Goal: Information Seeking & Learning: Learn about a topic

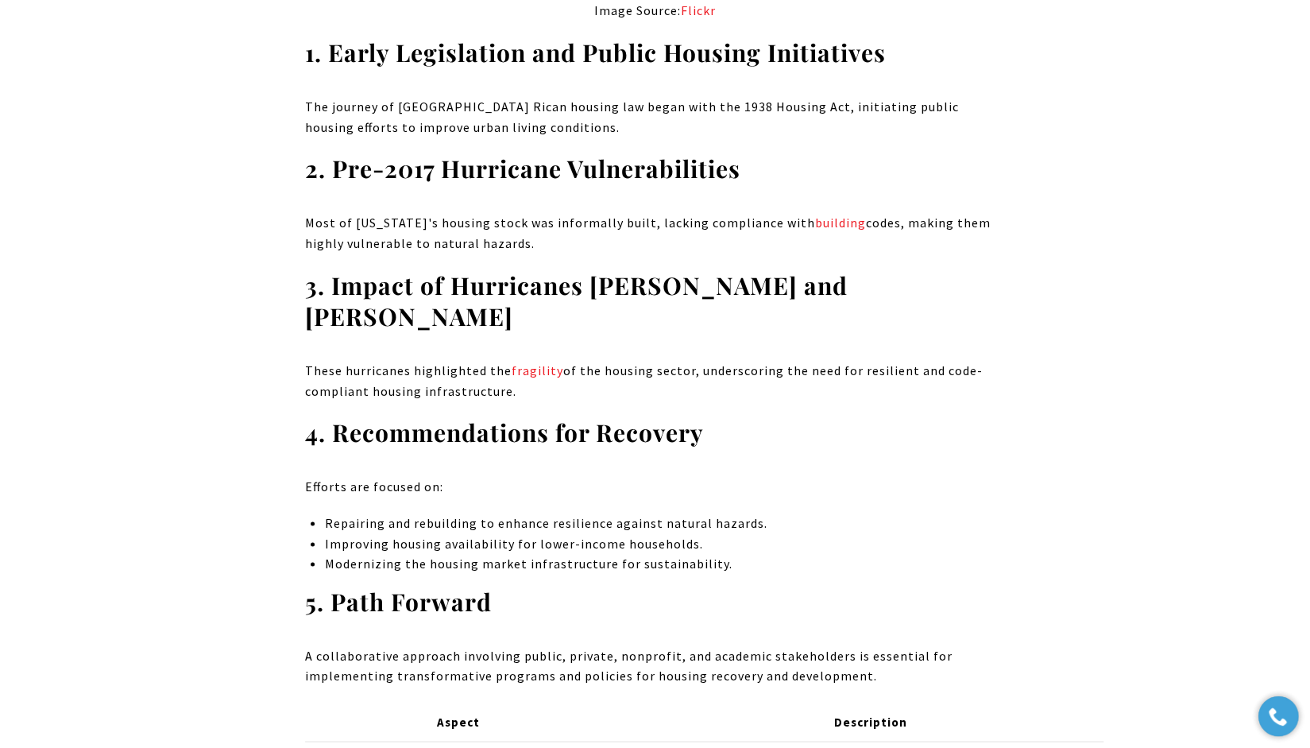
scroll to position [1828, 0]
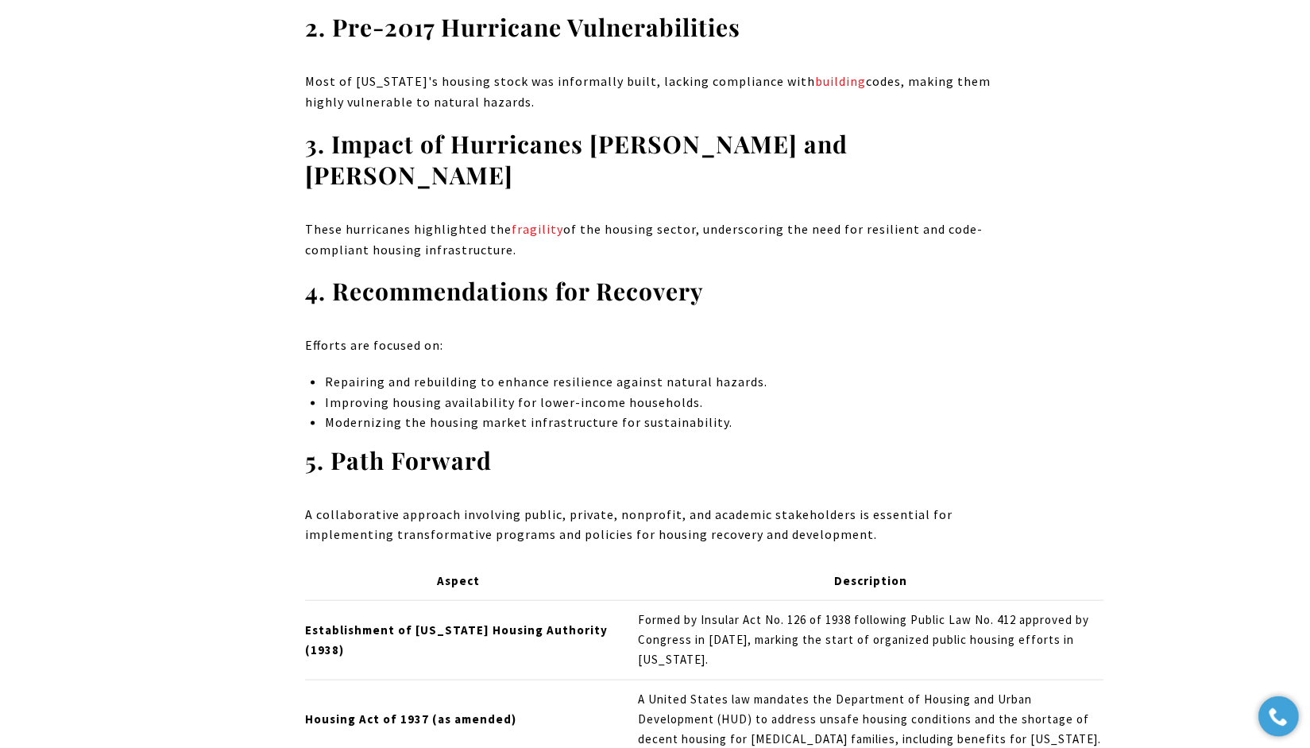
click at [615, 373] on span "Repairing and rebuilding to enhance resilience against natural hazards." at bounding box center [545, 381] width 443 height 16
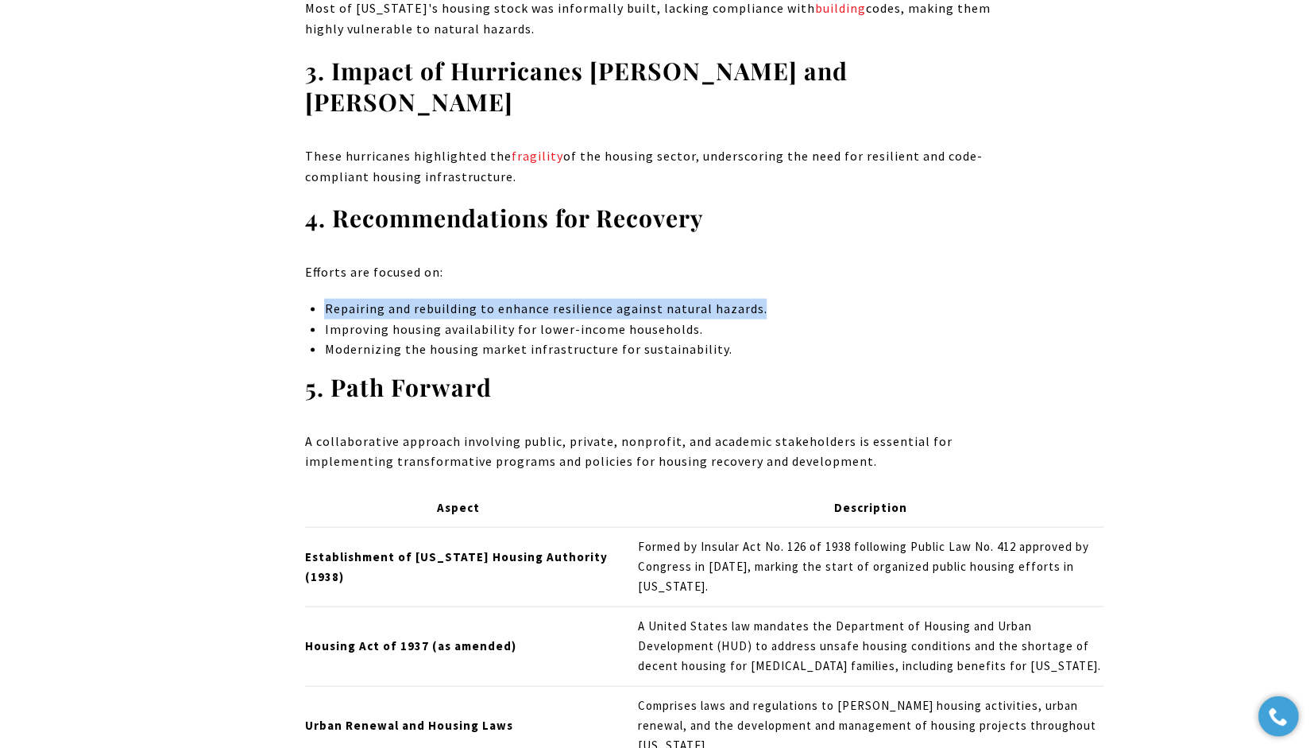
scroll to position [1987, 0]
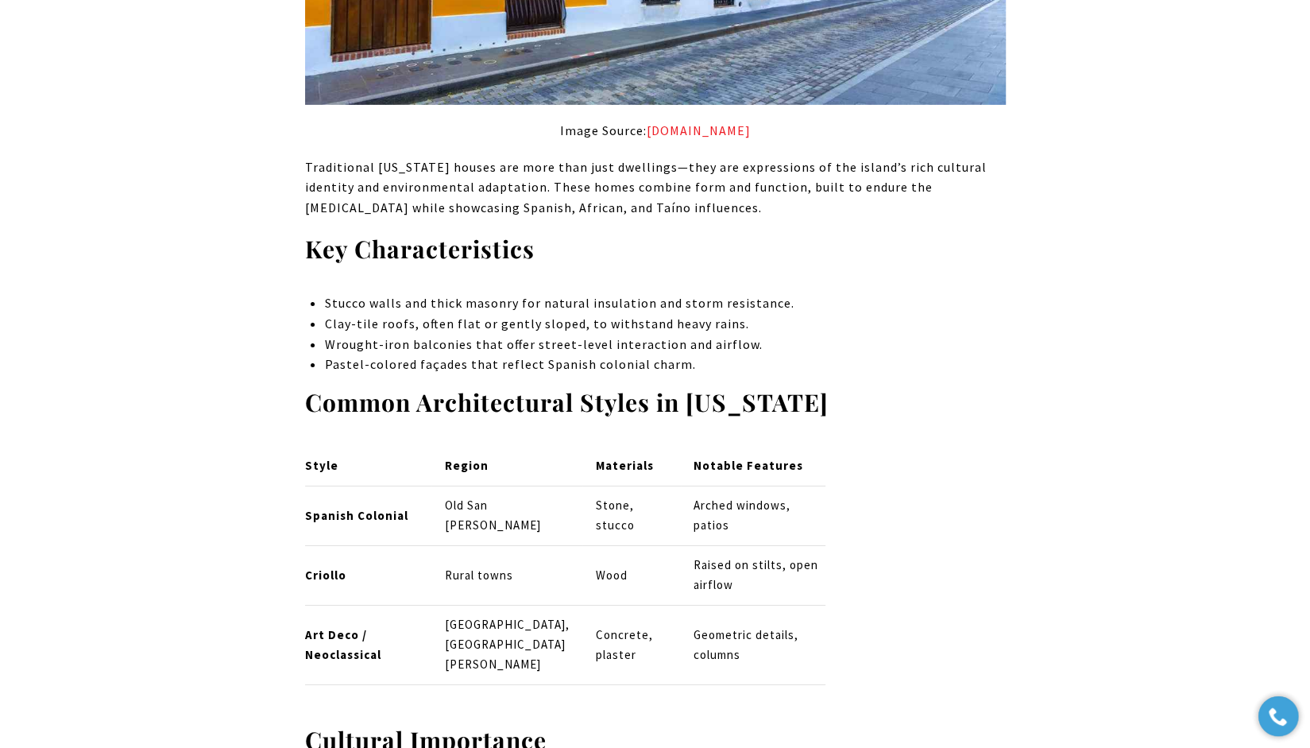
scroll to position [3337, 0]
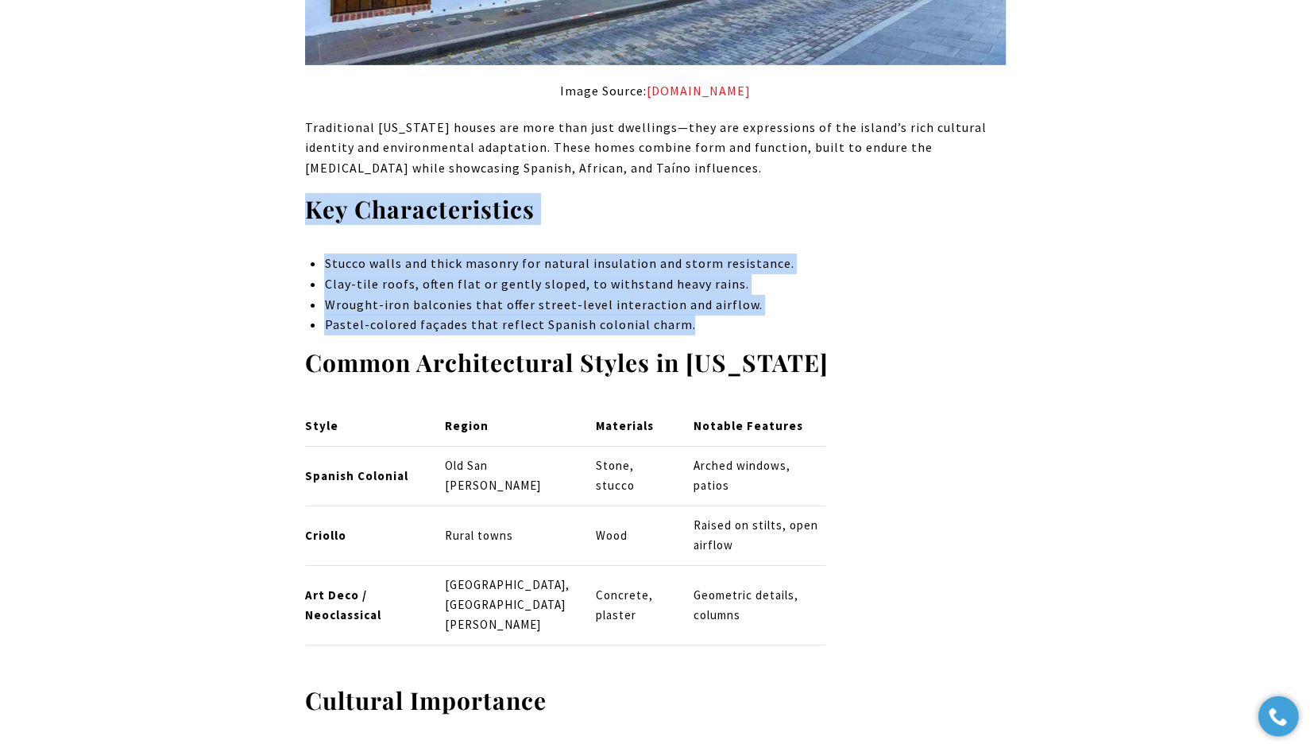
drag, startPoint x: 712, startPoint y: 275, endPoint x: 264, endPoint y: 169, distance: 460.5
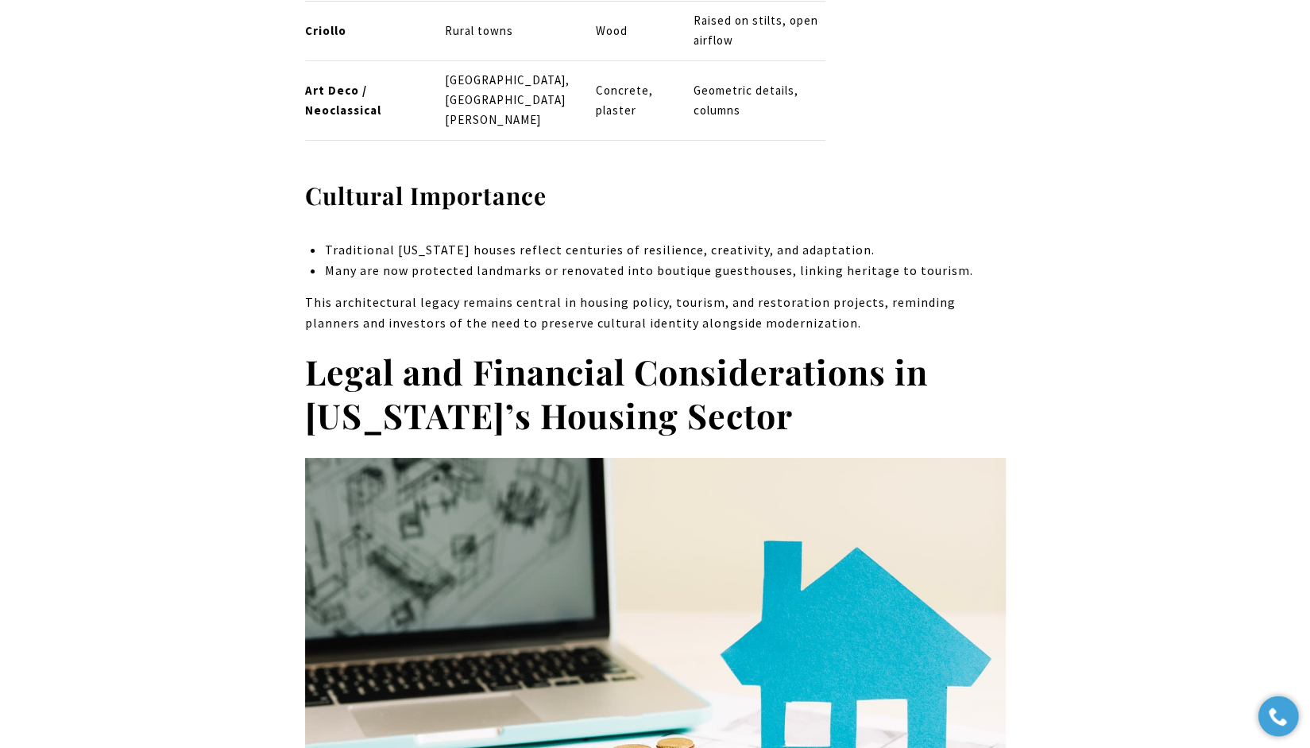
scroll to position [3894, 0]
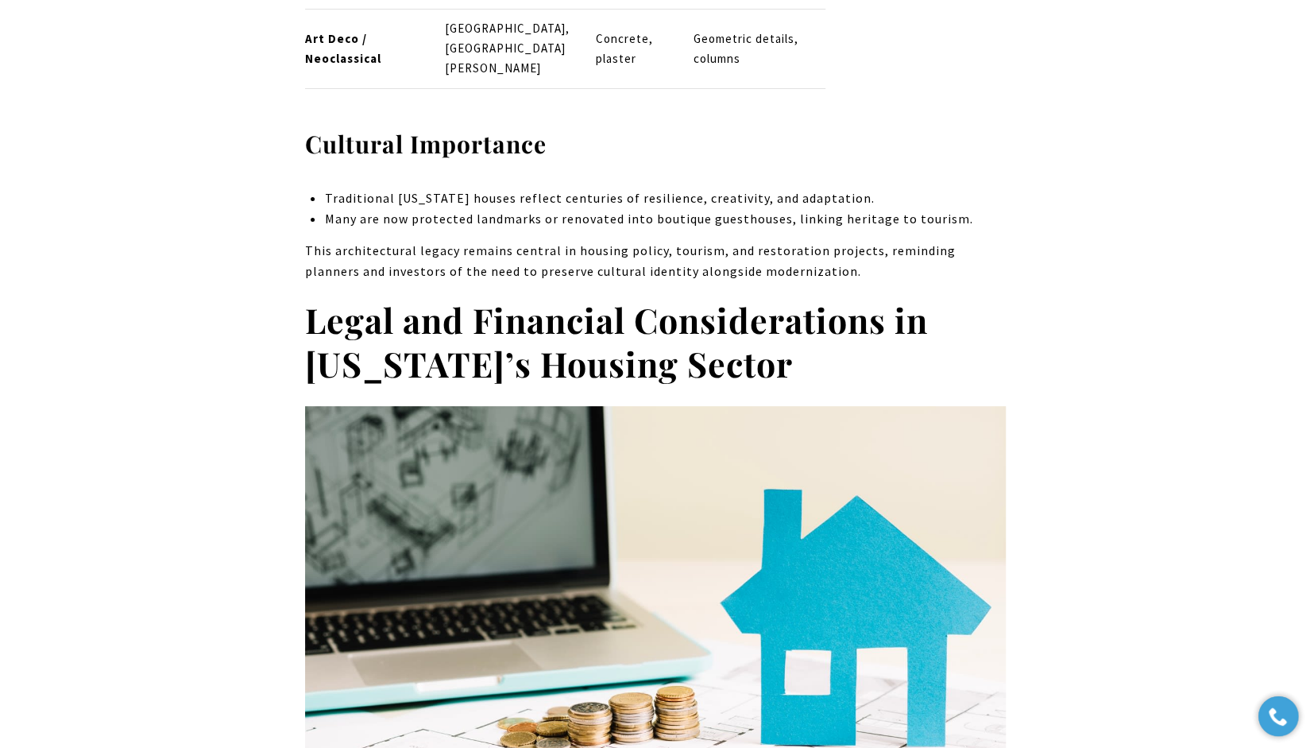
click at [538, 241] on p "This architectural legacy remains central in housing policy, tourism, and resto…" at bounding box center [655, 261] width 701 height 41
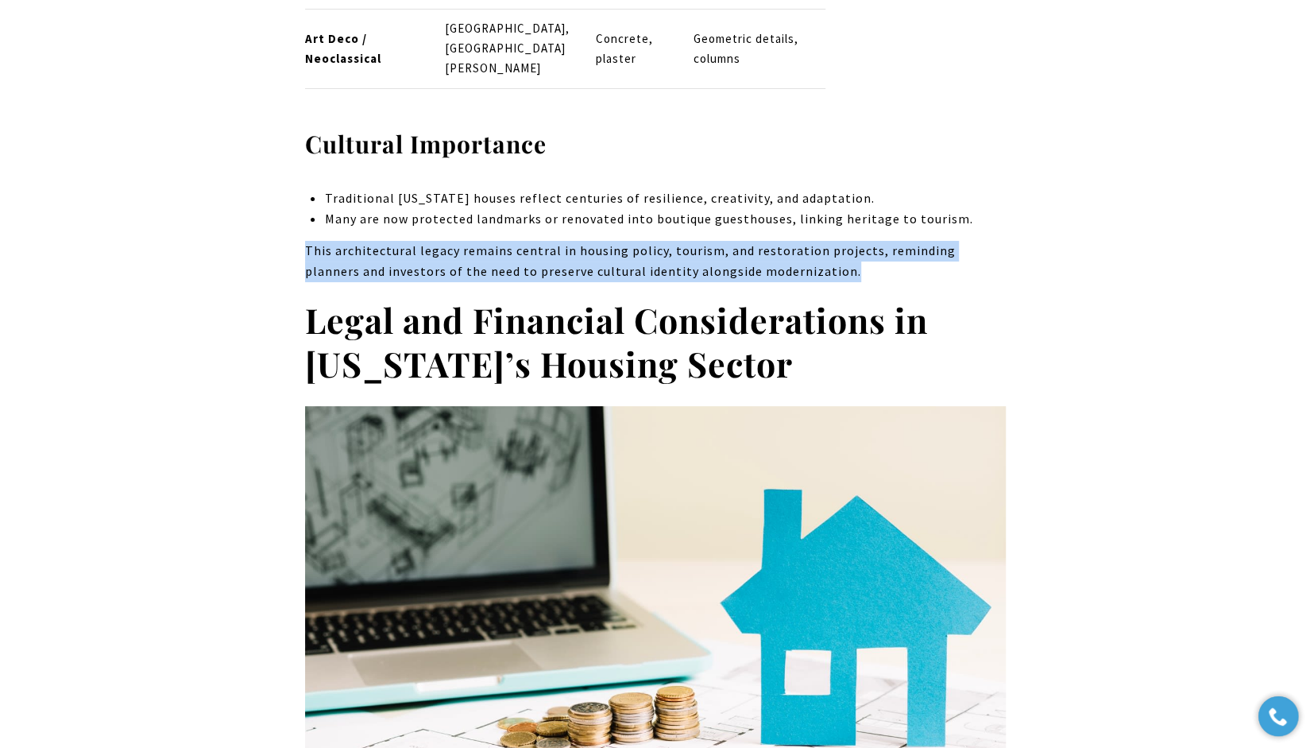
click at [538, 241] on p "This architectural legacy remains central in housing policy, tourism, and resto…" at bounding box center [655, 261] width 701 height 41
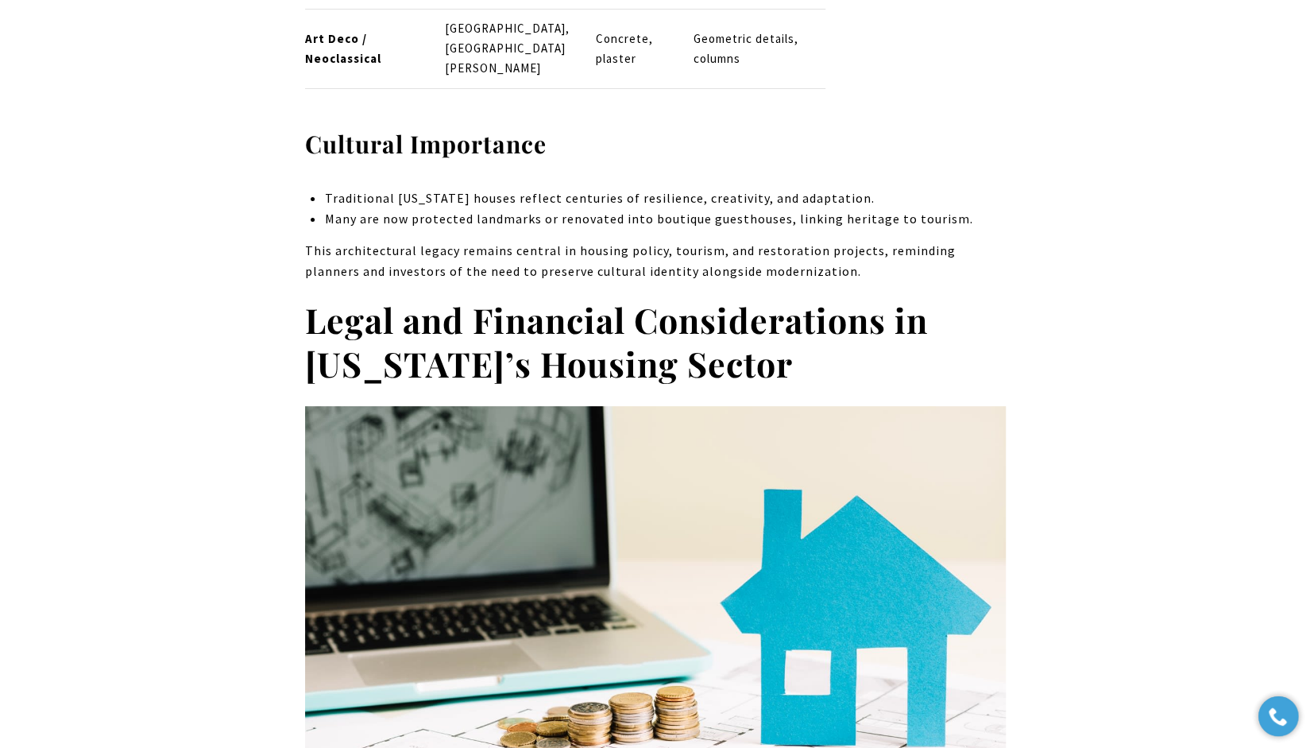
click at [566, 296] on strong "Legal and Financial Considerations in Puerto Rico’s Housing Sector" at bounding box center [616, 341] width 623 height 91
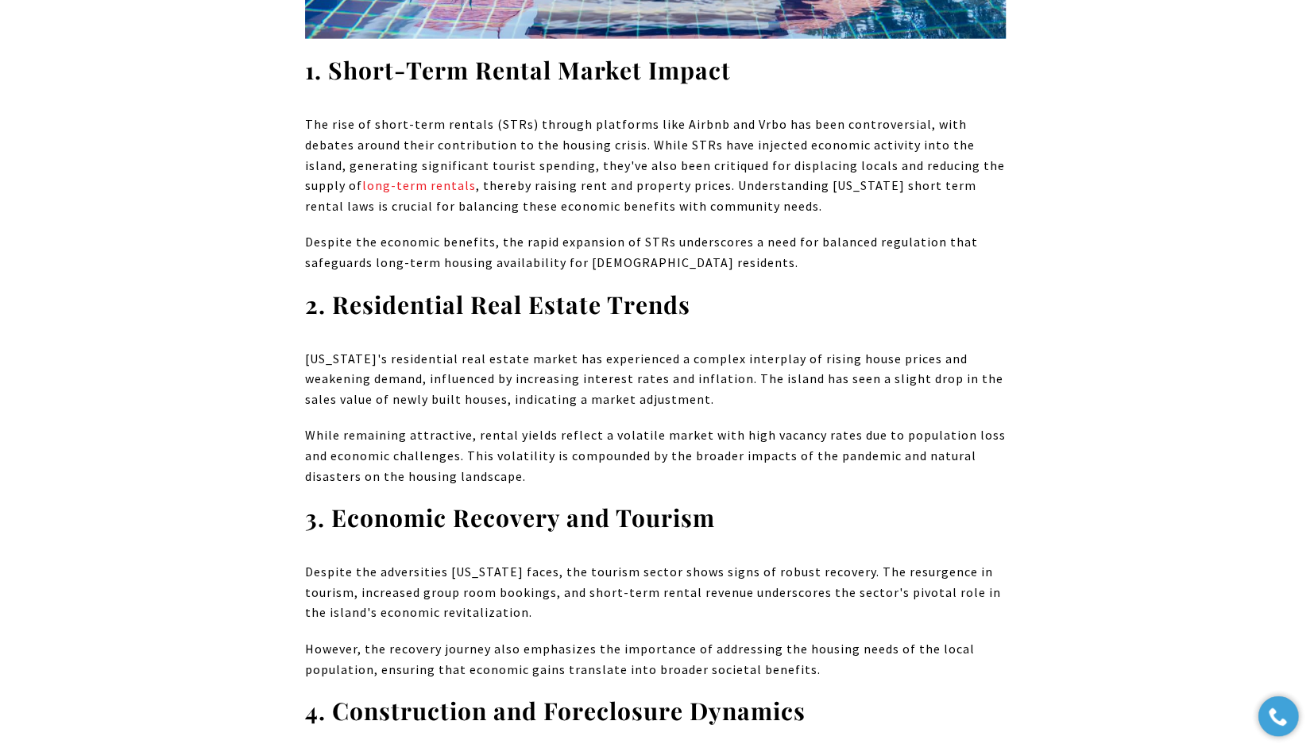
scroll to position [6437, 0]
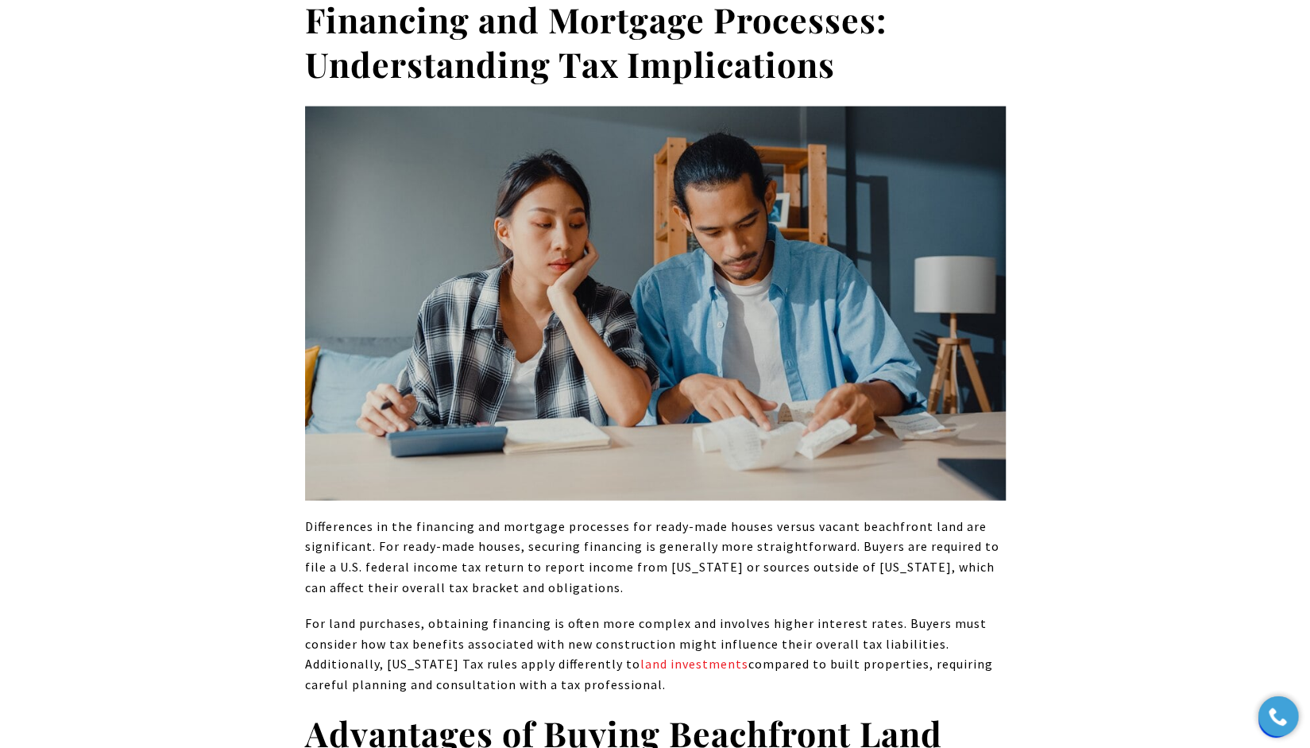
scroll to position [10554, 0]
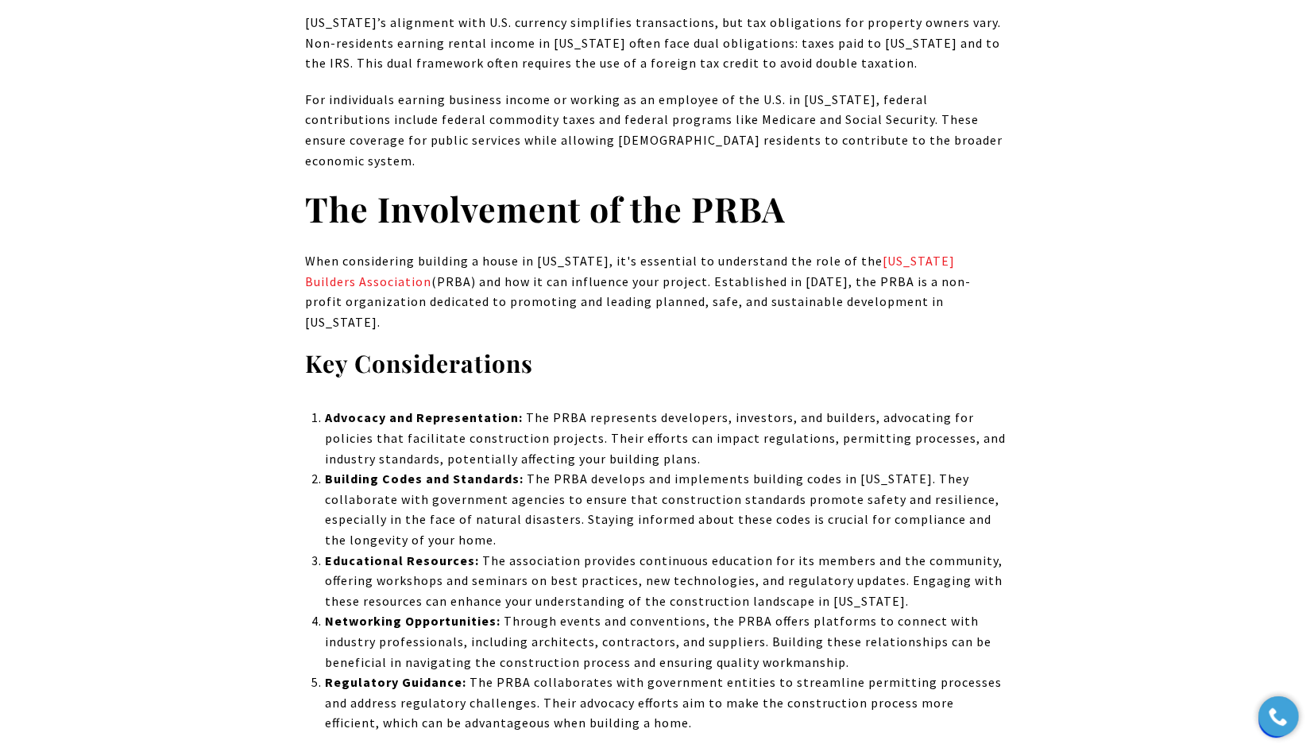
drag, startPoint x: 559, startPoint y: 435, endPoint x: 323, endPoint y: 381, distance: 242.1
click at [324, 469] on li "Building Codes and Standards: The PRBA develops and implements building codes i…" at bounding box center [664, 509] width 681 height 81
click at [518, 551] on p "Educational Resources: The association provides continuous education for its me…" at bounding box center [664, 581] width 681 height 61
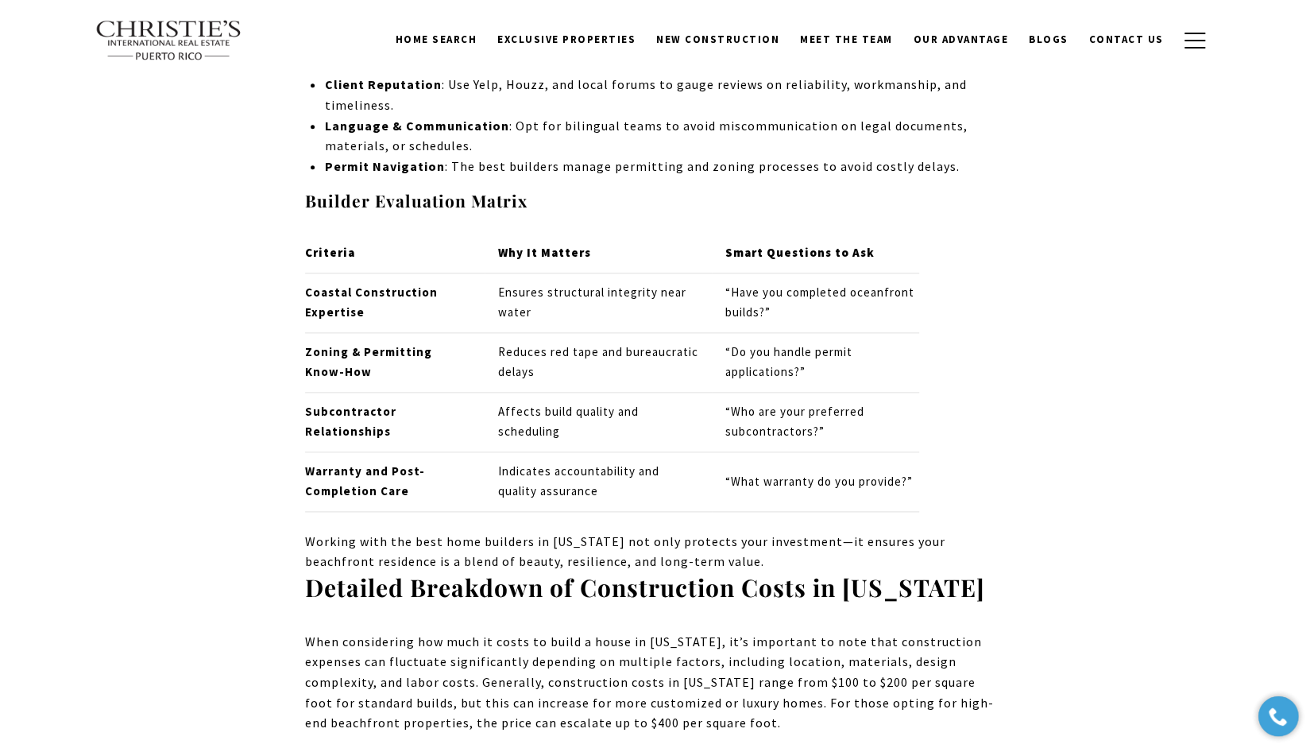
scroll to position [4833, 0]
